Goal: Navigation & Orientation: Find specific page/section

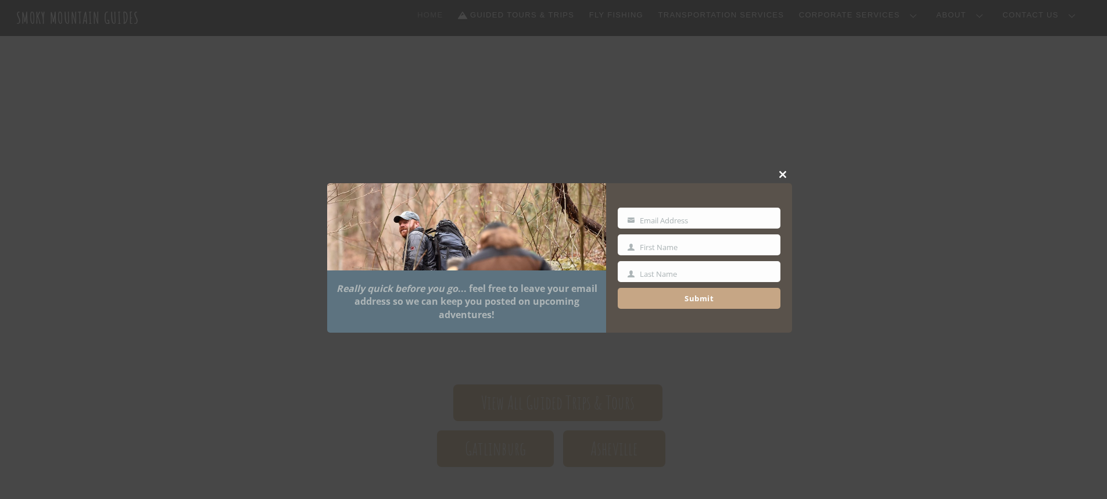
click at [780, 175] on span at bounding box center [783, 174] width 17 height 7
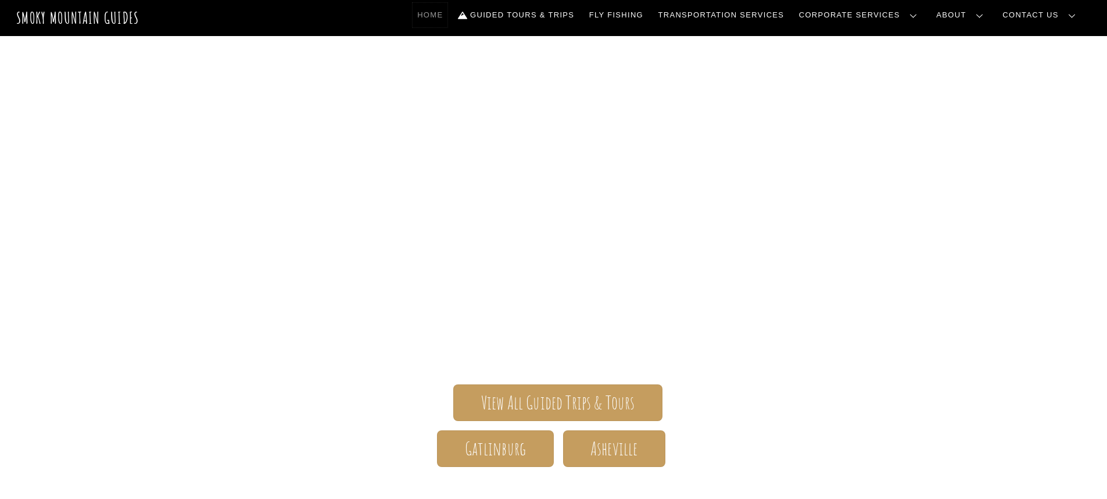
click at [447, 15] on link "Home" at bounding box center [430, 15] width 35 height 24
click at [447, 13] on link "Home" at bounding box center [430, 15] width 35 height 24
click at [0, 0] on link "Reservations, Forms, Trip Packets" at bounding box center [0, 0] width 0 height 0
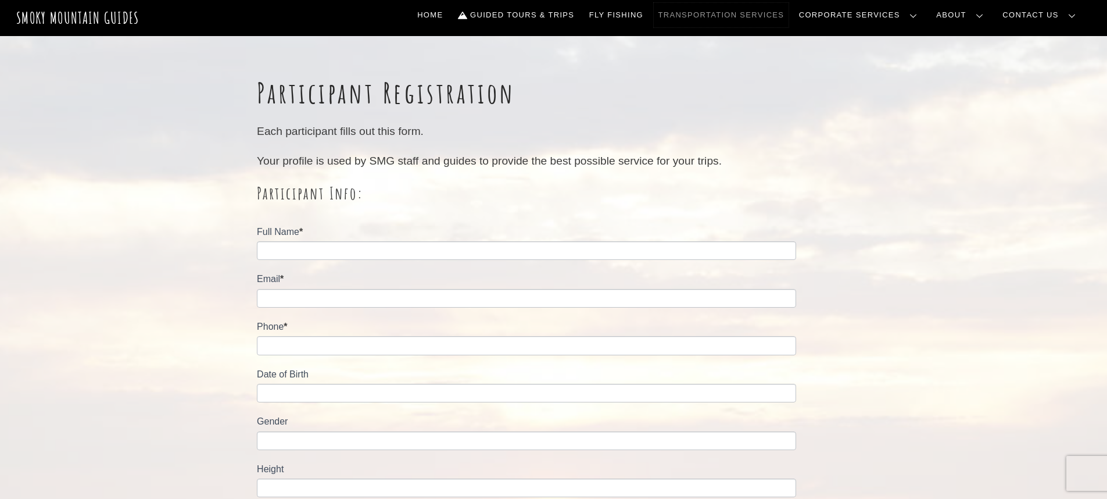
click at [769, 13] on link "Transportation Services" at bounding box center [721, 15] width 135 height 24
